Goal: Check status: Check status

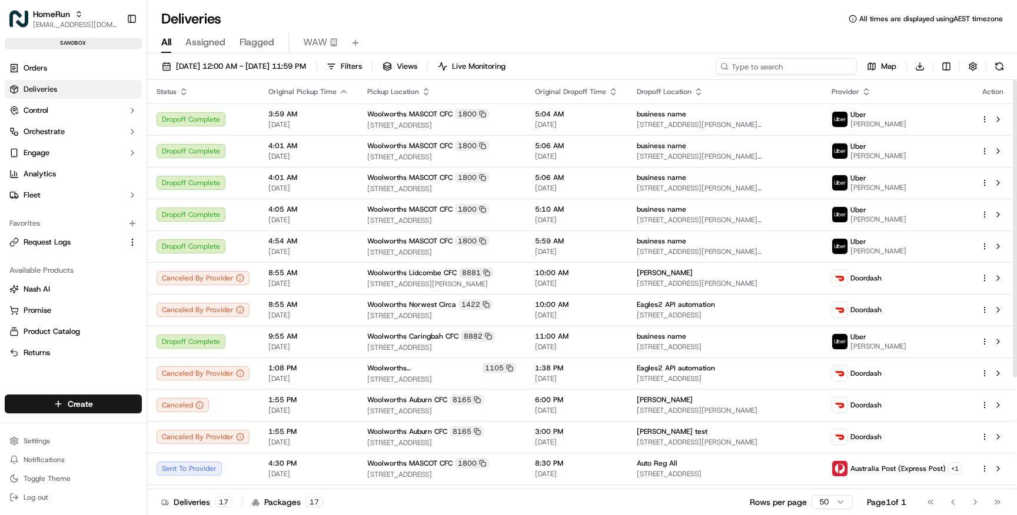
click at [794, 67] on input at bounding box center [785, 66] width 141 height 16
paste input "141184214"
type input "141184214"
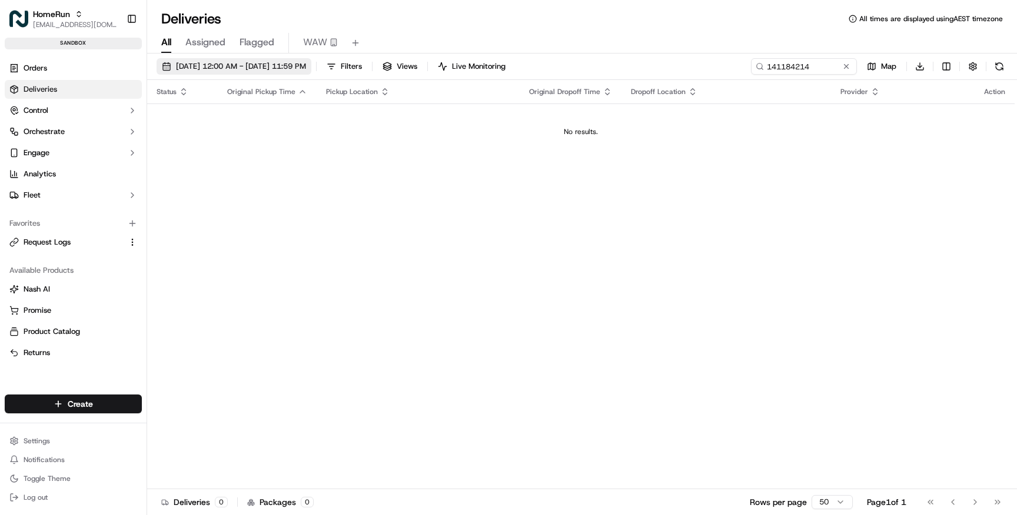
click at [291, 65] on span "20/09/2025 12:00 AM - 20/09/2025 11:59 PM" at bounding box center [241, 66] width 130 height 11
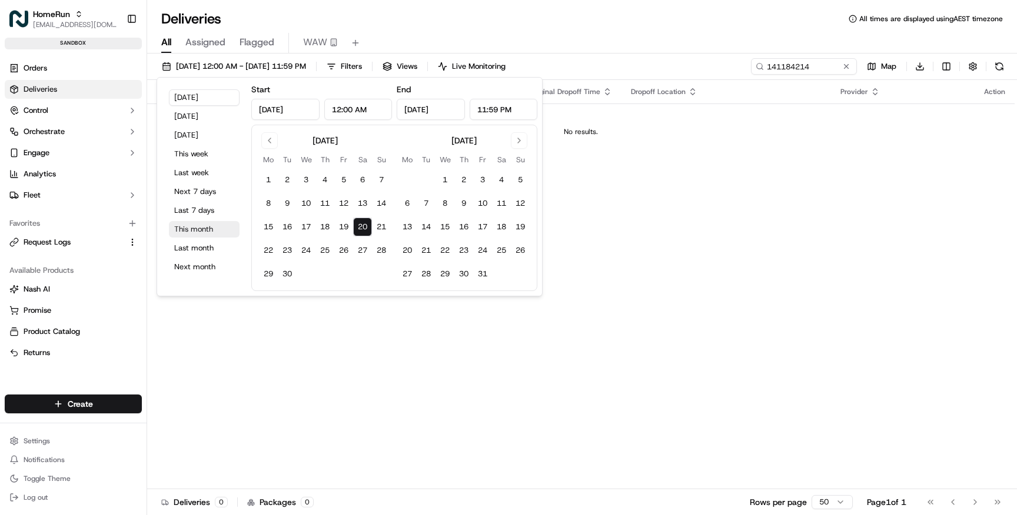
click at [208, 227] on button "This month" at bounding box center [204, 229] width 71 height 16
type input "Sep 1, 2025"
type input "Sep 30, 2025"
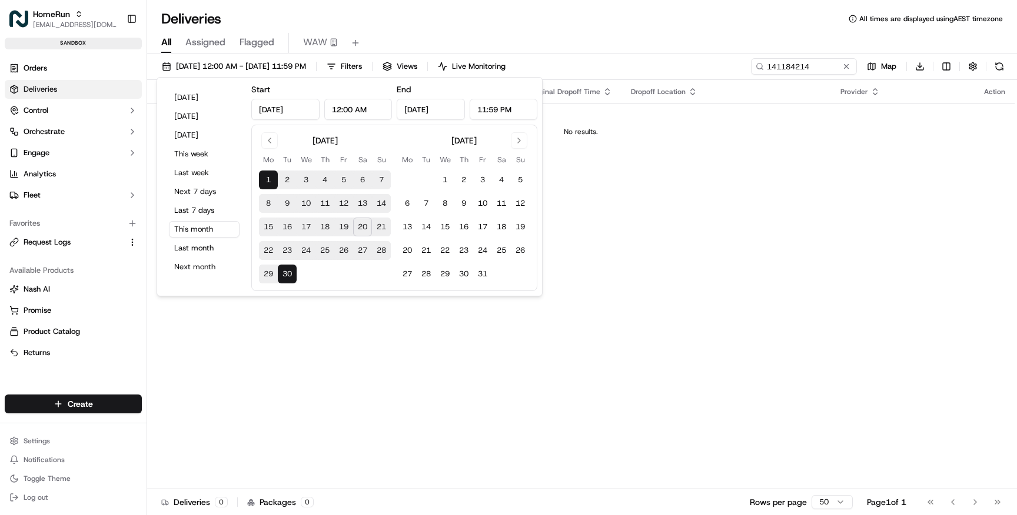
click at [680, 22] on div "Deliveries All times are displayed using AEST timezone" at bounding box center [581, 18] width 869 height 19
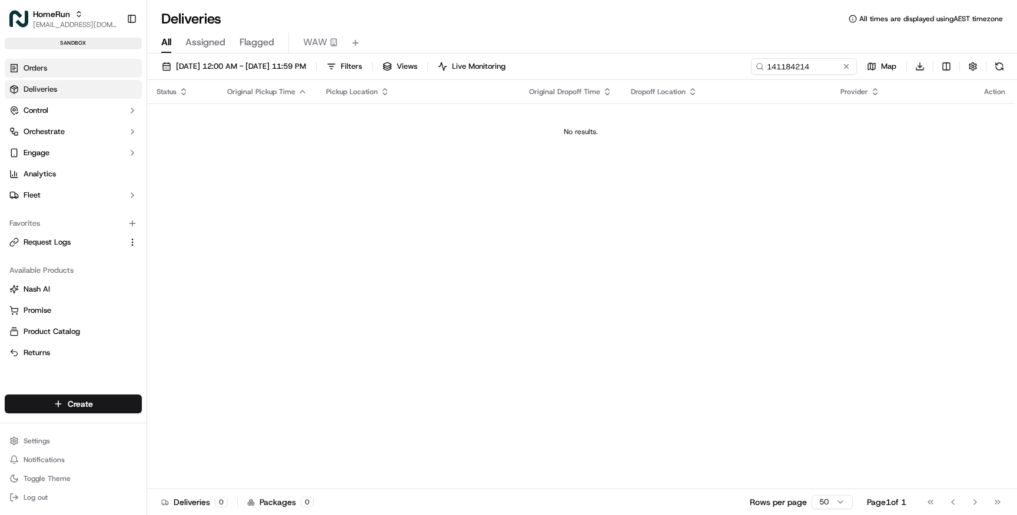
click at [86, 74] on link "Orders" at bounding box center [73, 68] width 137 height 19
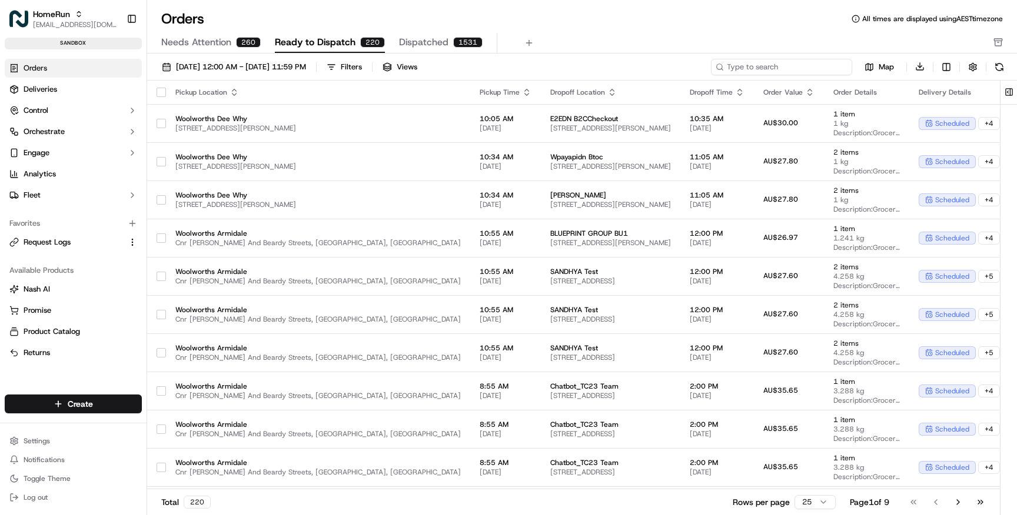
click at [821, 64] on input at bounding box center [781, 67] width 141 height 16
paste input "141184214"
type input "141184214"
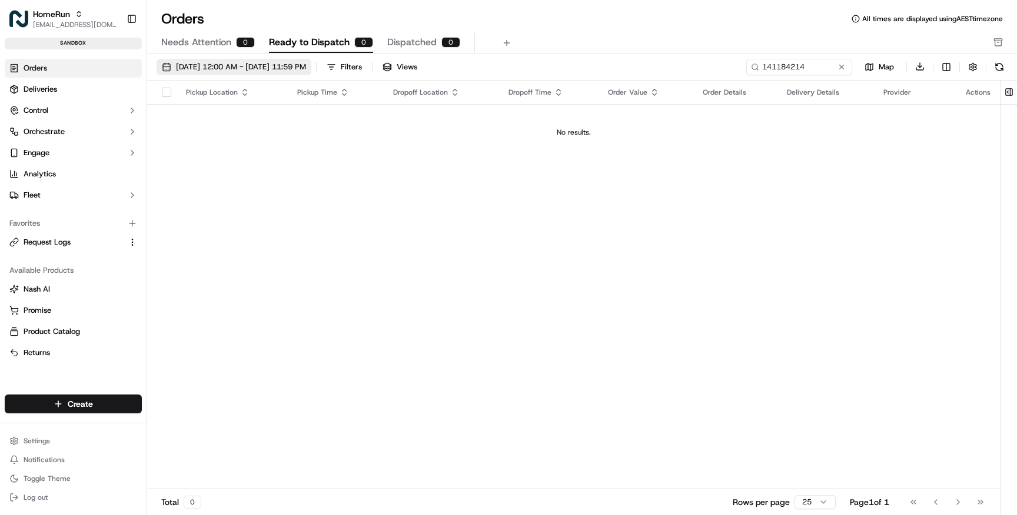
click at [306, 64] on span "01/09/2025 12:00 AM - 30/09/2025 11:59 PM" at bounding box center [241, 67] width 130 height 11
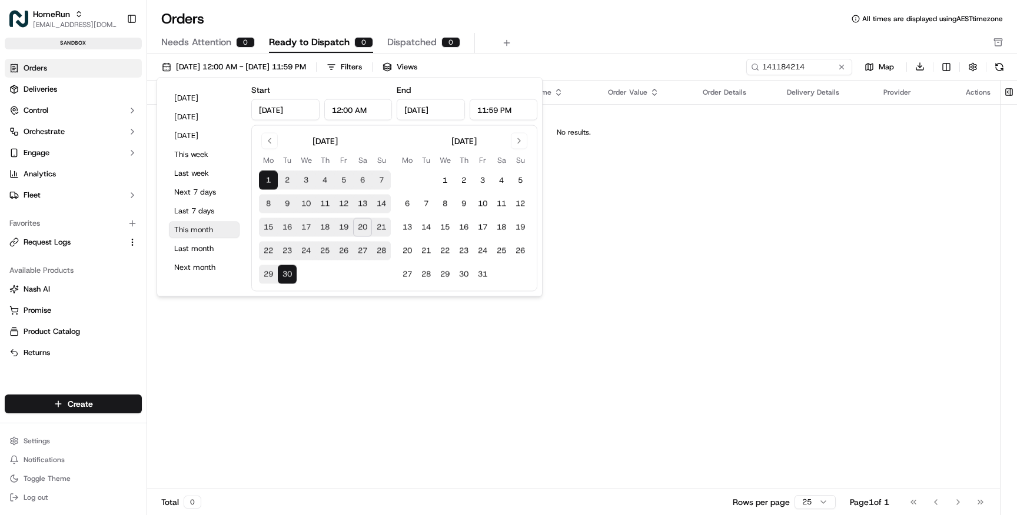
click at [204, 231] on button "This month" at bounding box center [204, 230] width 71 height 16
click at [557, 20] on div "Orders All times are displayed using AEST timezone" at bounding box center [581, 18] width 869 height 19
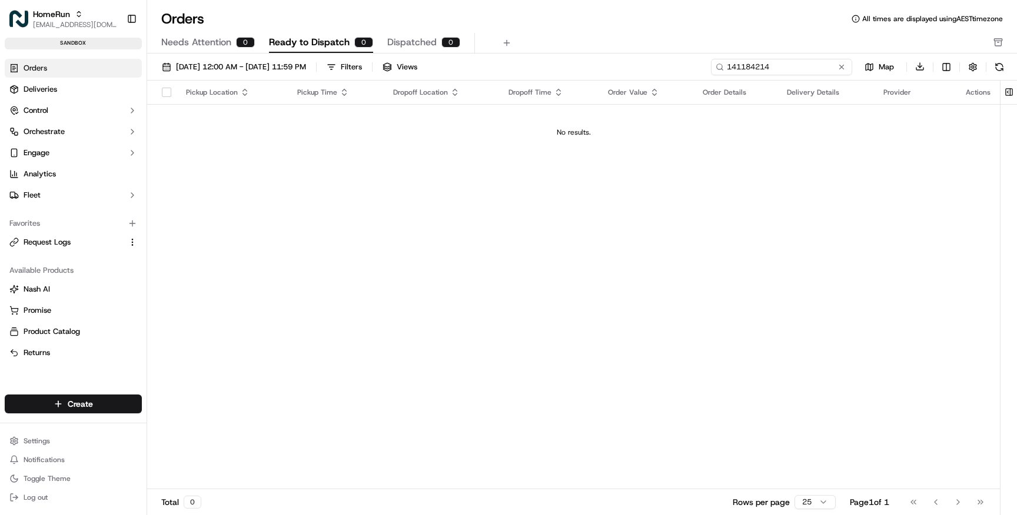
click at [814, 68] on input "141184214" at bounding box center [781, 67] width 141 height 16
click at [61, 94] on link "Deliveries" at bounding box center [73, 89] width 137 height 19
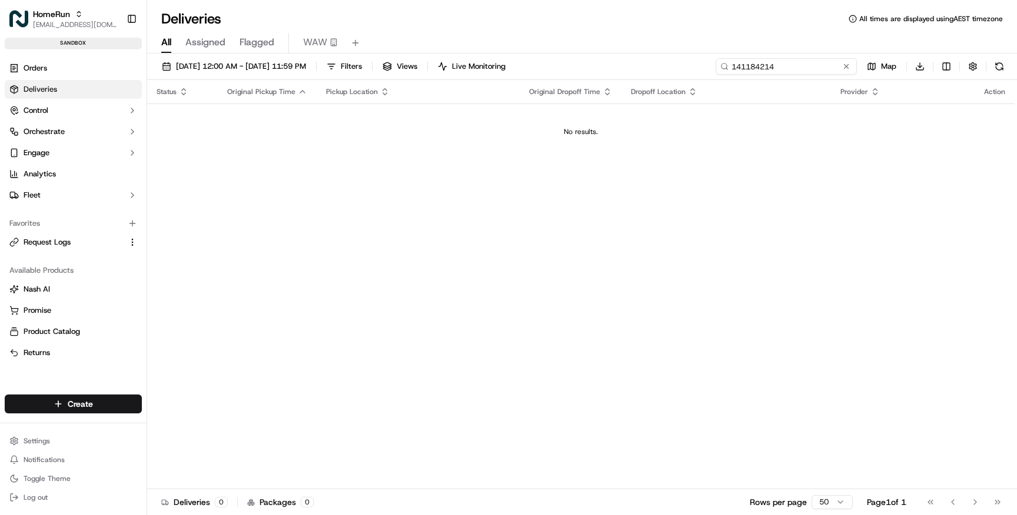
click at [793, 67] on input "141184214" at bounding box center [785, 66] width 141 height 16
click at [53, 71] on link "Orders" at bounding box center [73, 68] width 137 height 19
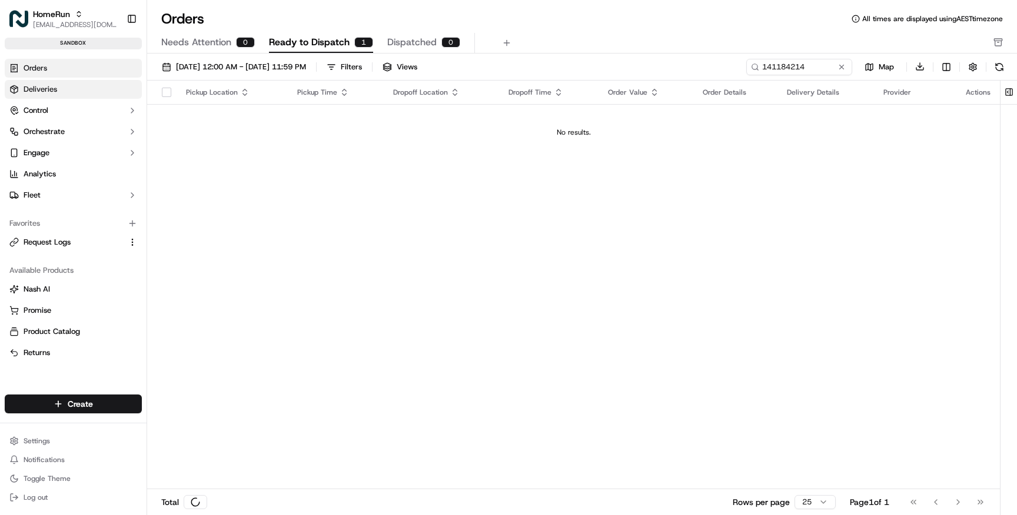
click at [59, 91] on link "Deliveries" at bounding box center [73, 89] width 137 height 19
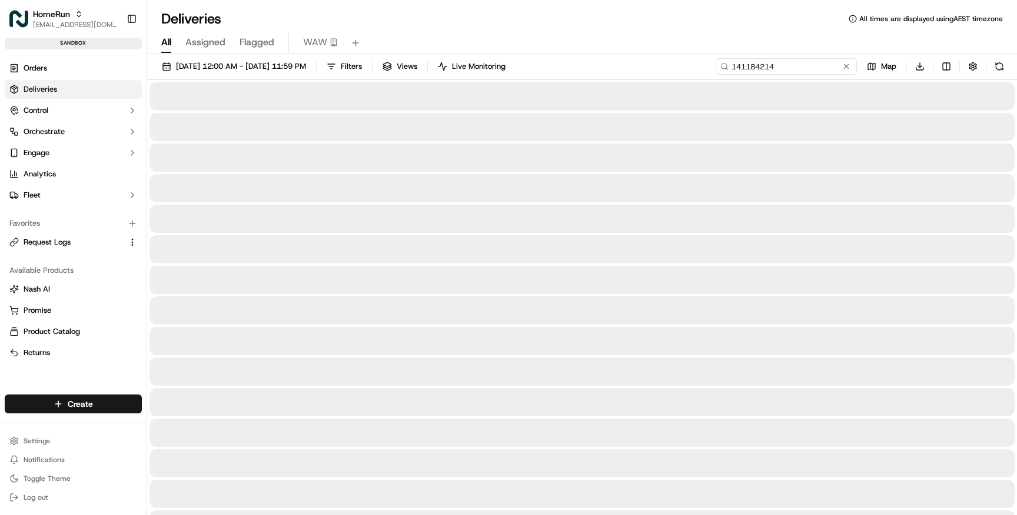
click at [810, 67] on input "141184214" at bounding box center [785, 66] width 141 height 16
click at [306, 62] on span "01/09/2025 12:00 AM - 30/09/2025 11:59 PM" at bounding box center [241, 66] width 130 height 11
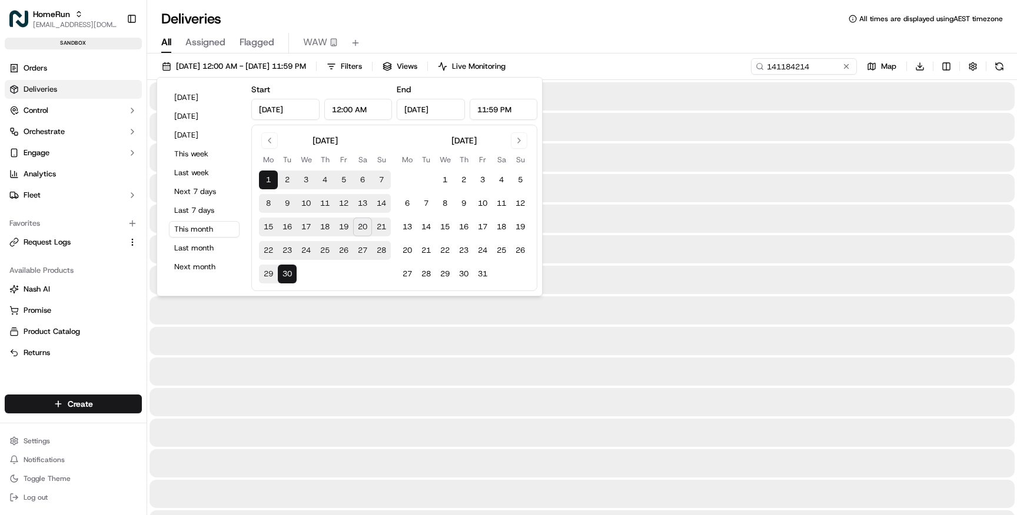
click at [428, 358] on div at bounding box center [581, 372] width 865 height 28
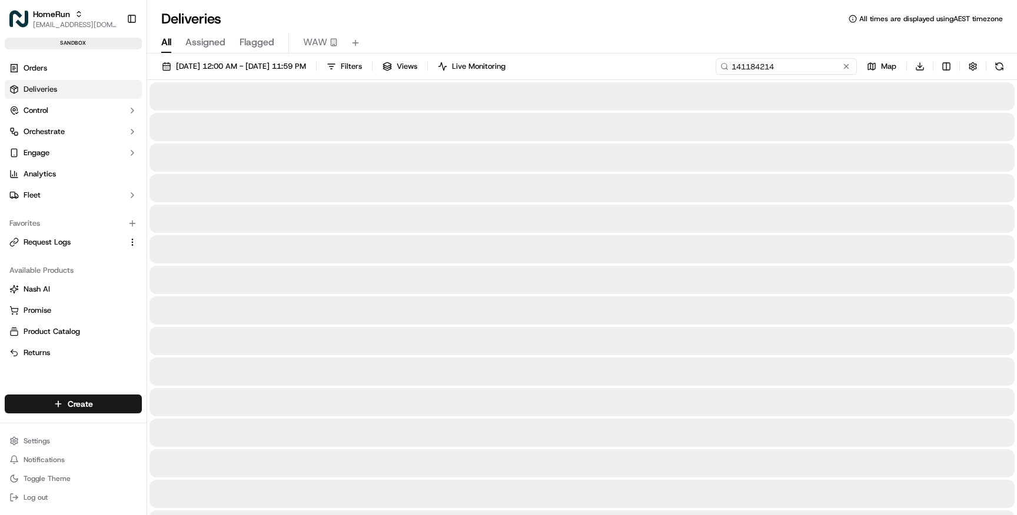
click at [826, 65] on input "141184214" at bounding box center [785, 66] width 141 height 16
click at [86, 69] on link "Orders" at bounding box center [73, 68] width 137 height 19
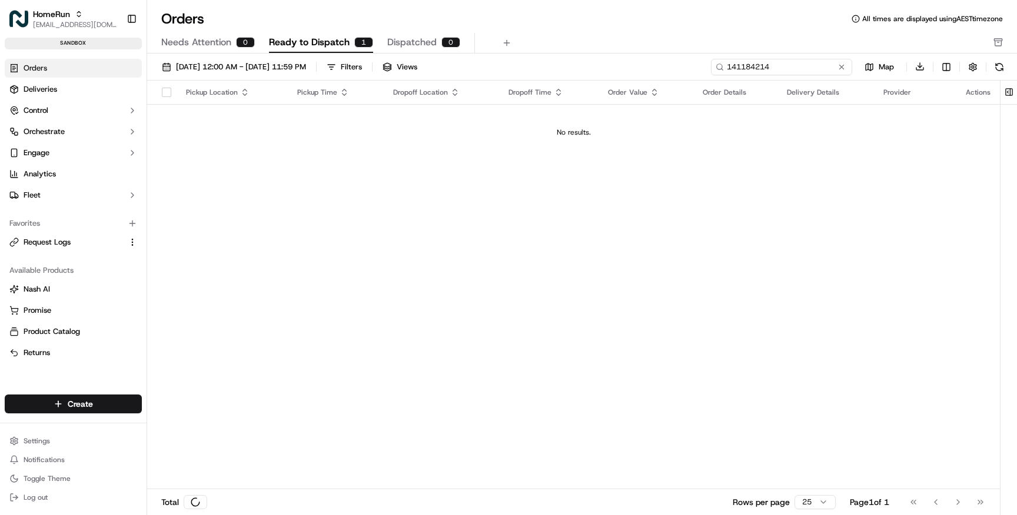
click at [827, 64] on input "141184214" at bounding box center [781, 67] width 141 height 16
click at [329, 42] on span "Ready to Dispatch" at bounding box center [309, 42] width 81 height 14
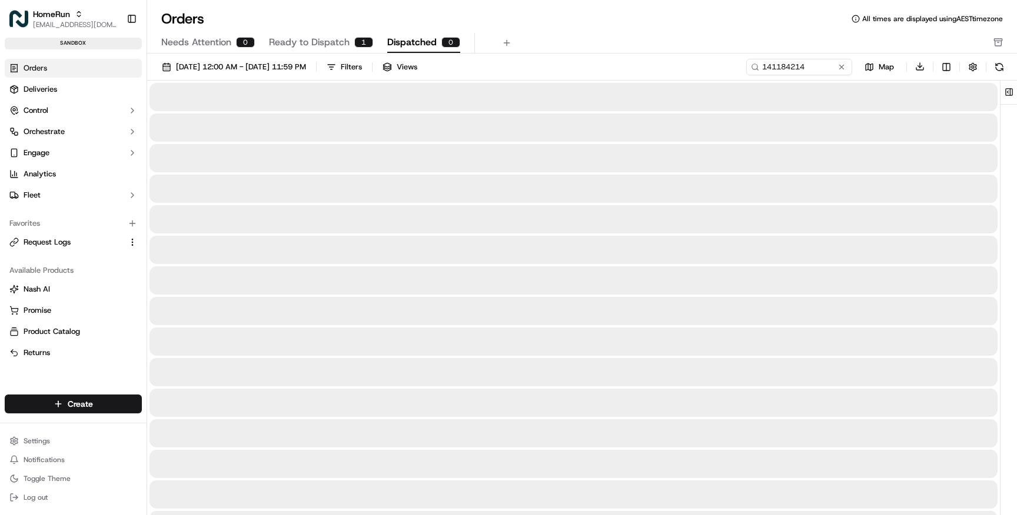
click at [387, 46] on span "Dispatched" at bounding box center [411, 42] width 49 height 14
click at [328, 45] on span "Ready to Dispatch" at bounding box center [309, 42] width 81 height 14
click at [840, 65] on button at bounding box center [841, 67] width 12 height 12
click at [67, 93] on link "Deliveries" at bounding box center [73, 89] width 137 height 19
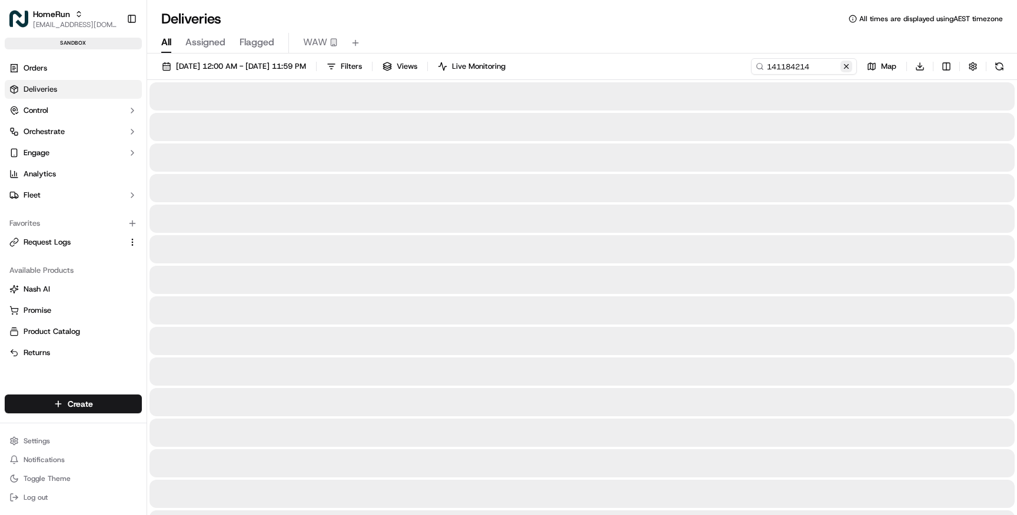
click at [845, 65] on button at bounding box center [846, 67] width 12 height 12
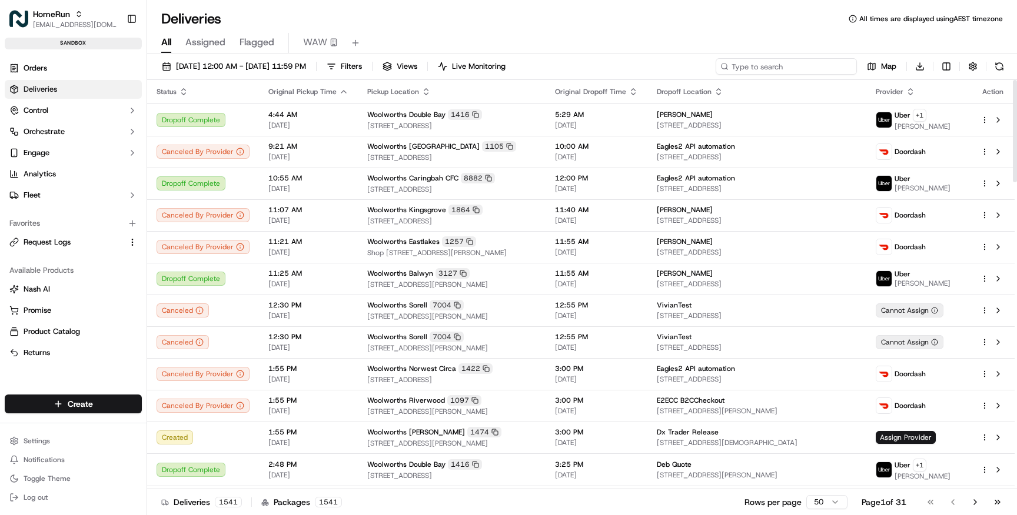
click at [796, 70] on input at bounding box center [785, 66] width 141 height 16
paste input "141184214"
type input "141184214"
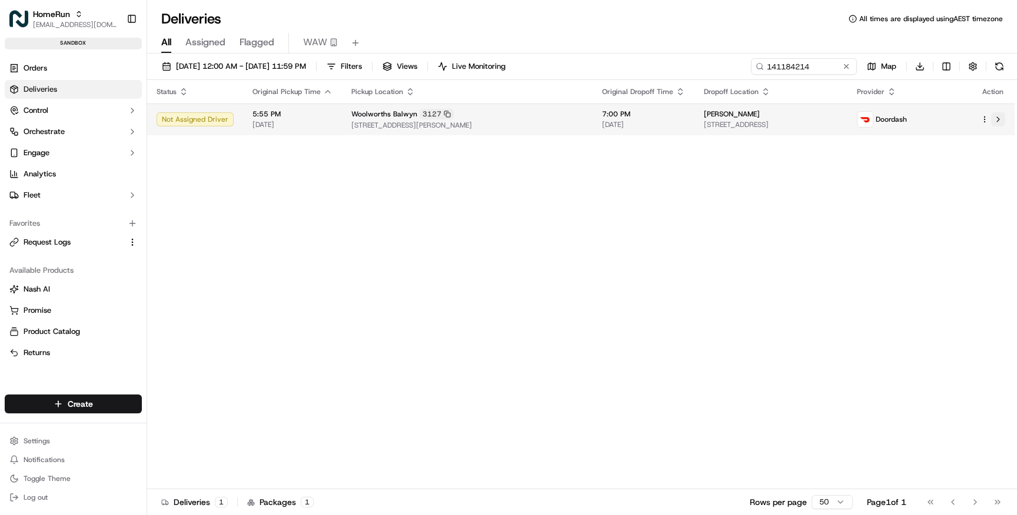
click at [999, 118] on button at bounding box center [998, 119] width 14 height 14
